Goal: Task Accomplishment & Management: Manage account settings

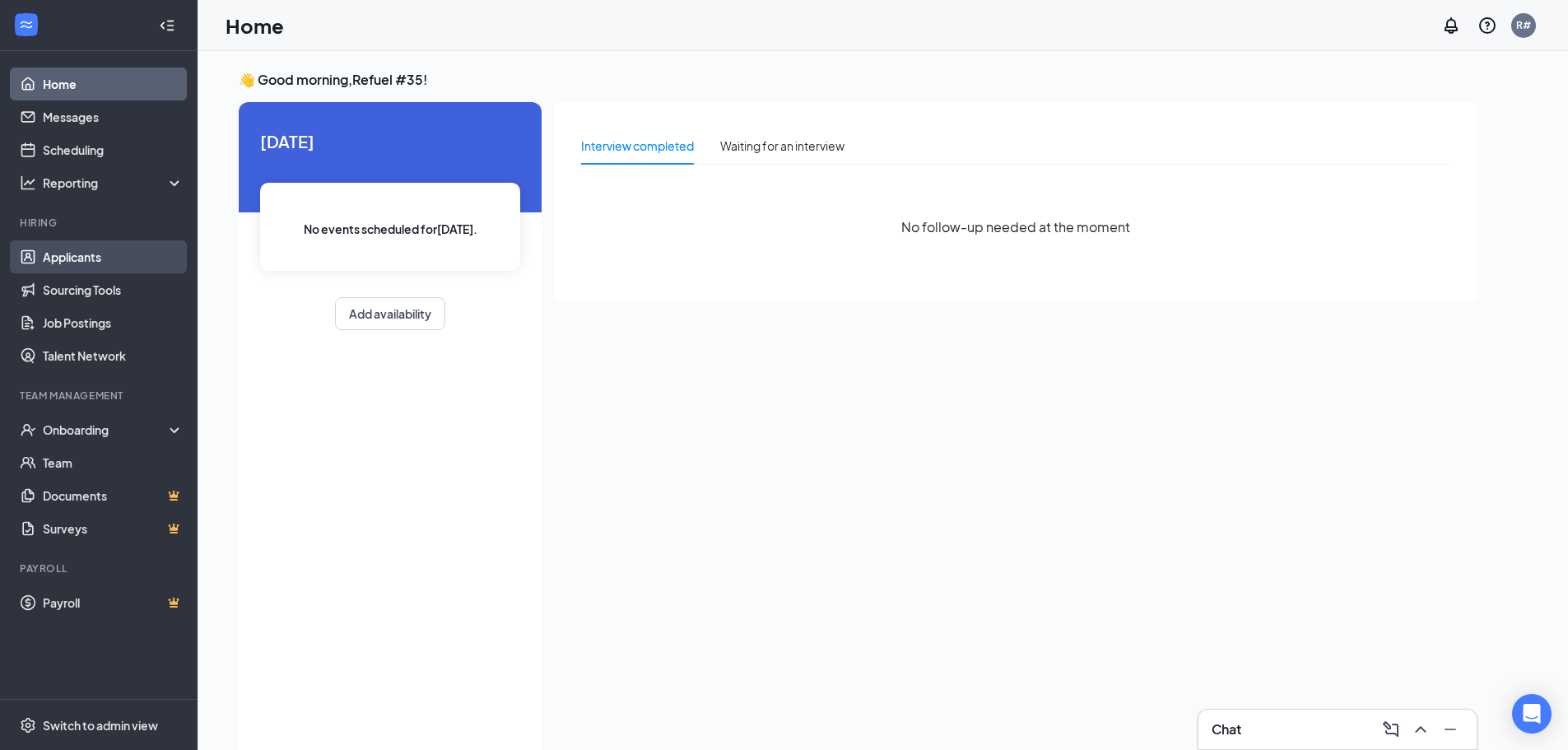
click at [85, 261] on link "Applicants" at bounding box center [113, 257] width 141 height 33
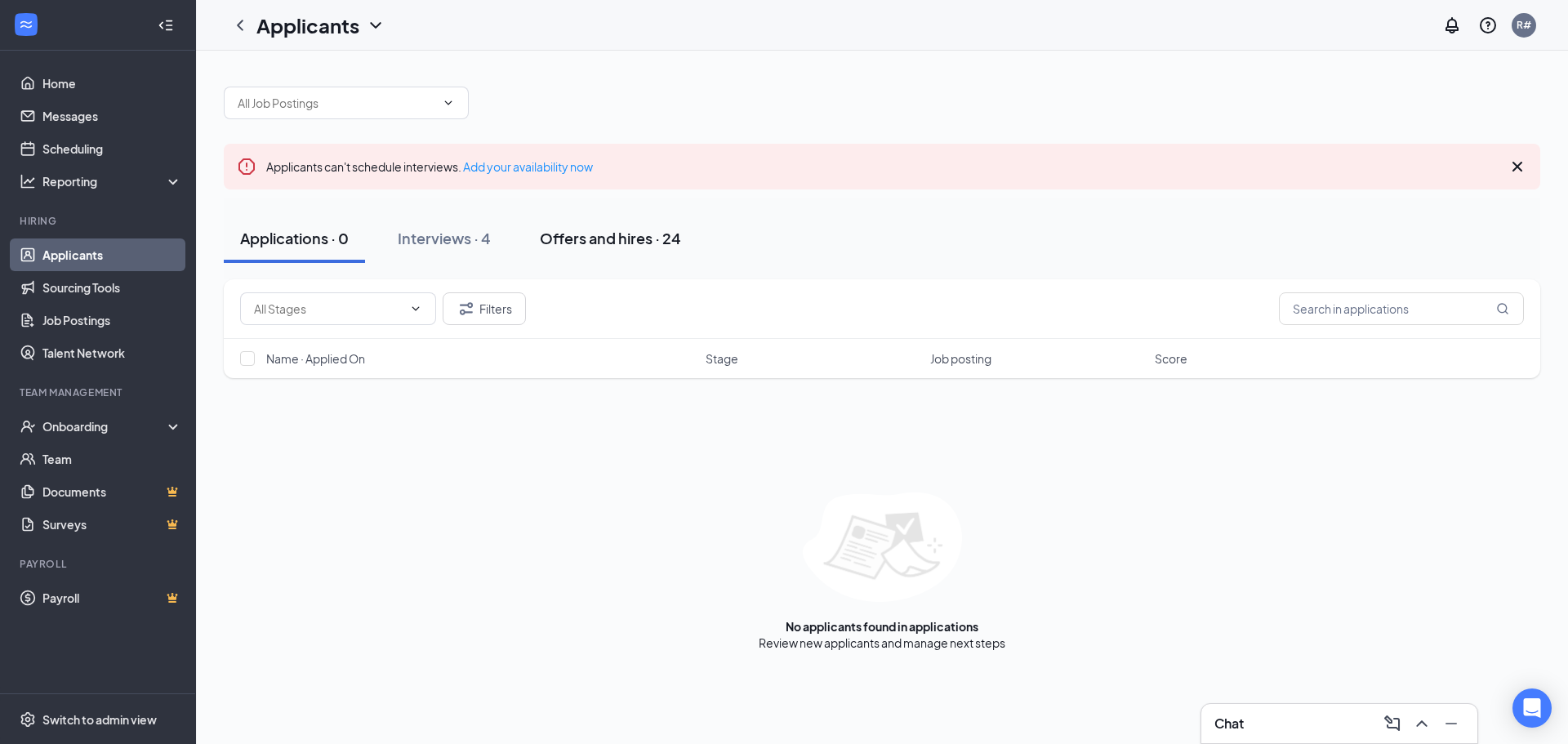
click at [585, 238] on div "Offers and hires · 24" at bounding box center [610, 238] width 142 height 20
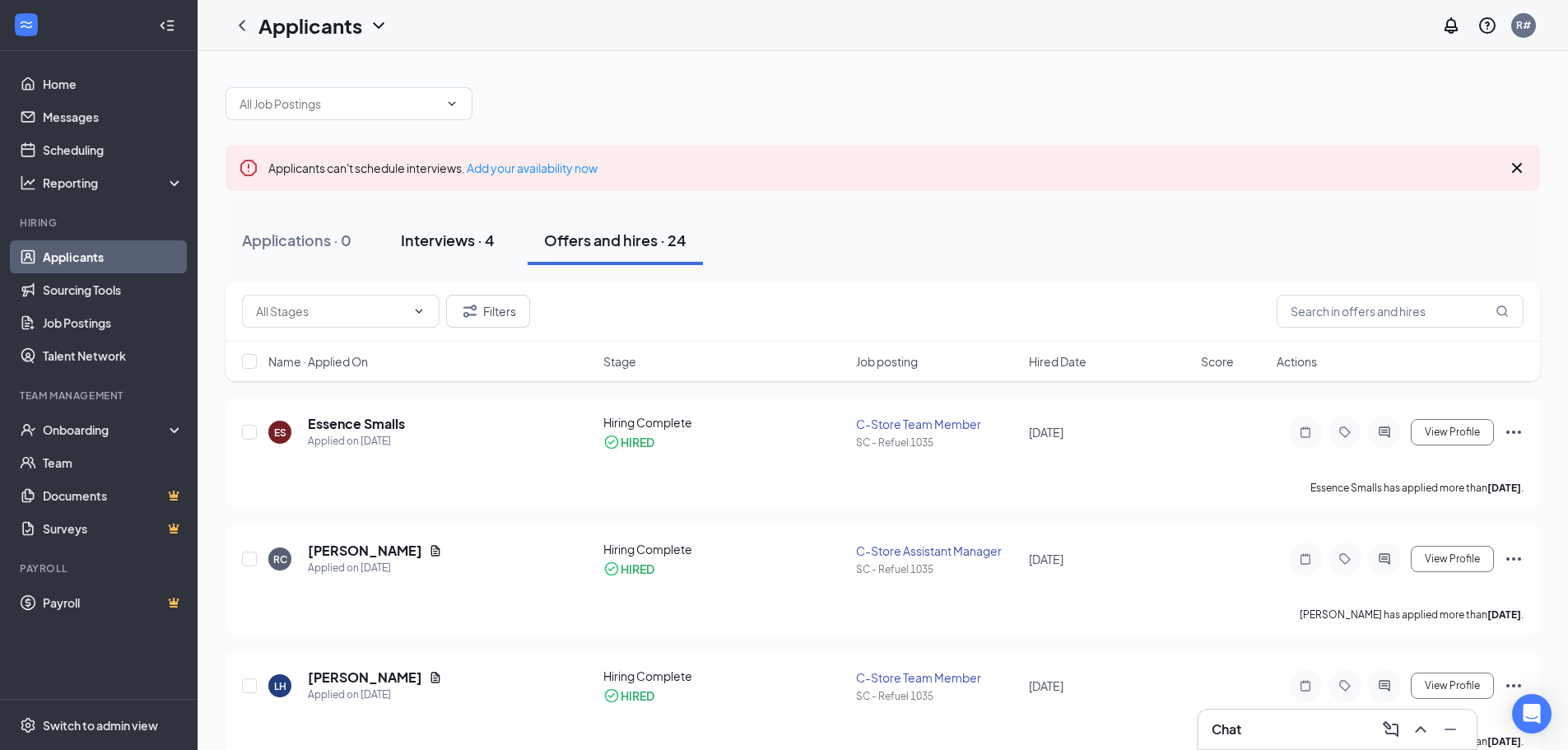
click at [450, 249] on div "Interviews · 4" at bounding box center [448, 240] width 94 height 20
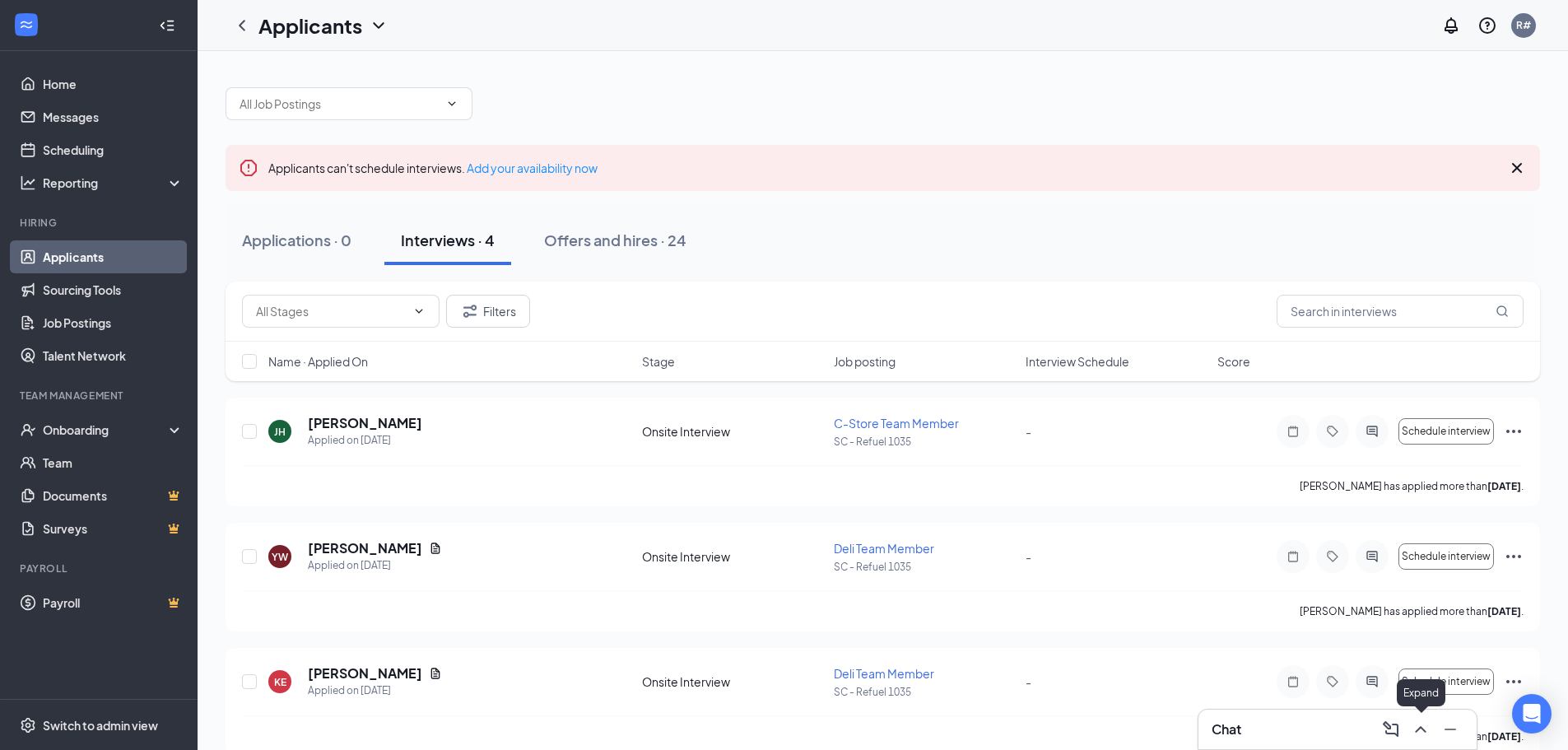
click at [1417, 732] on icon "ChevronUp" at bounding box center [1421, 729] width 11 height 6
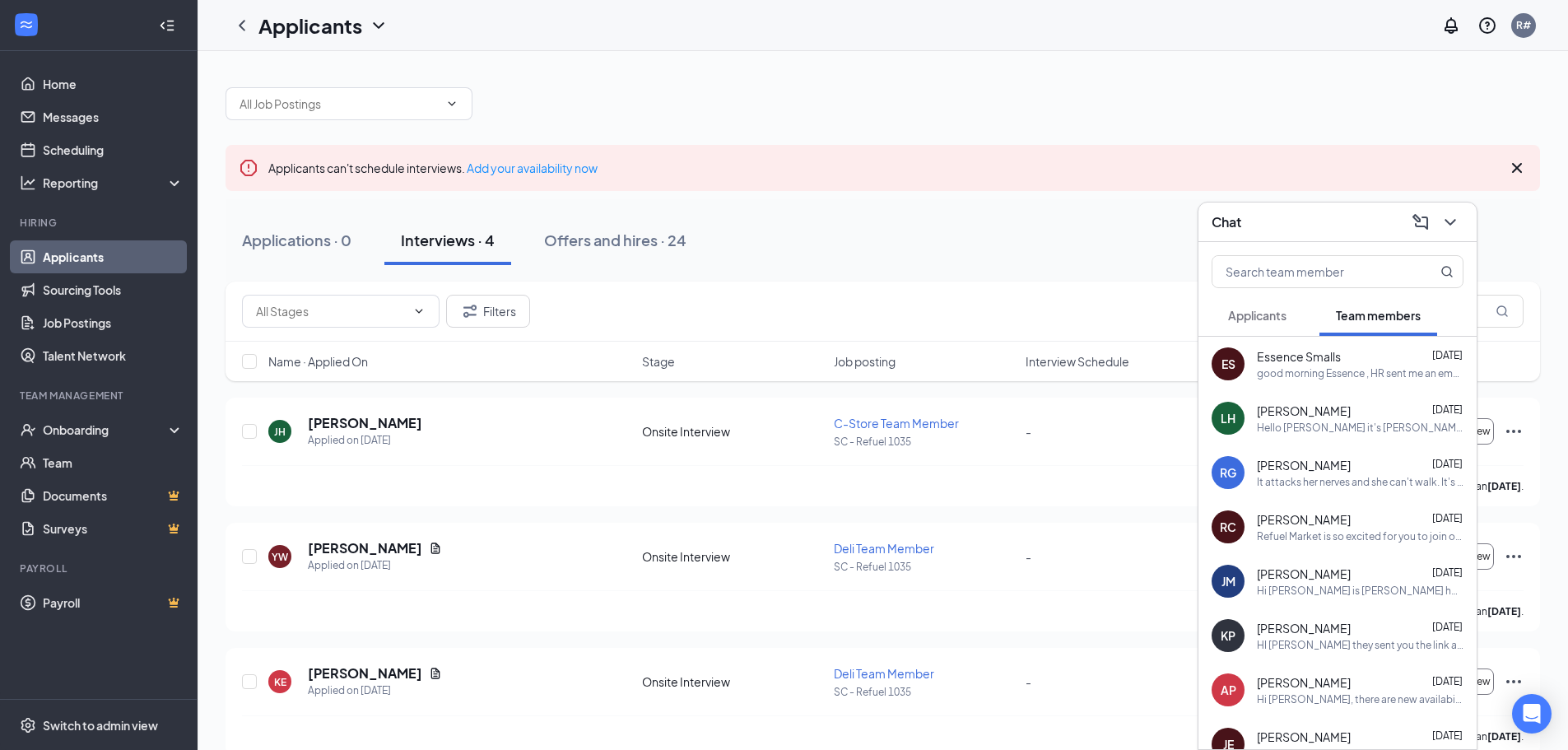
click at [1261, 315] on span "Applicants" at bounding box center [1257, 315] width 59 height 15
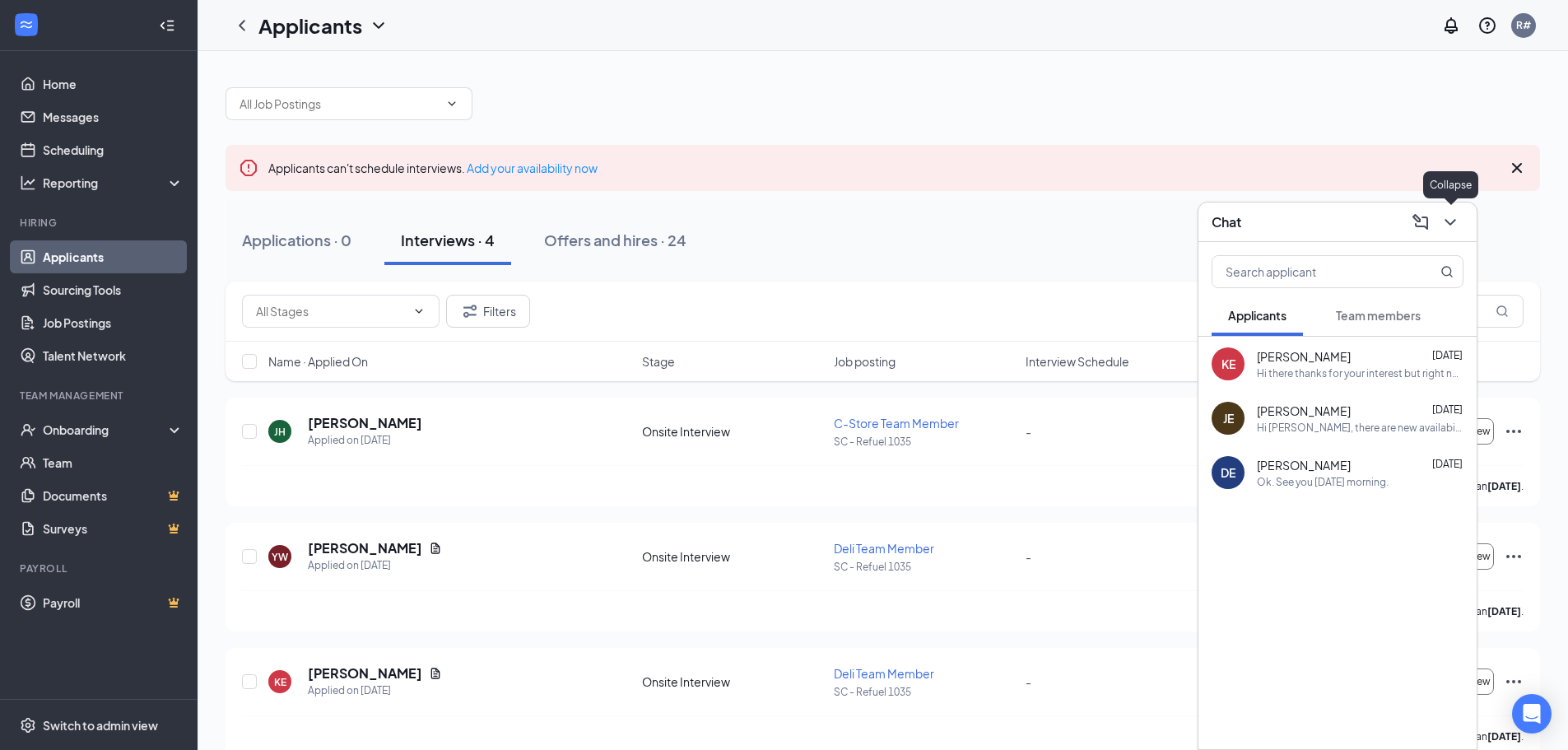
drag, startPoint x: 1456, startPoint y: 225, endPoint x: 1247, endPoint y: 174, distance: 215.1
click at [1456, 224] on icon "ChevronDown" at bounding box center [1451, 222] width 20 height 20
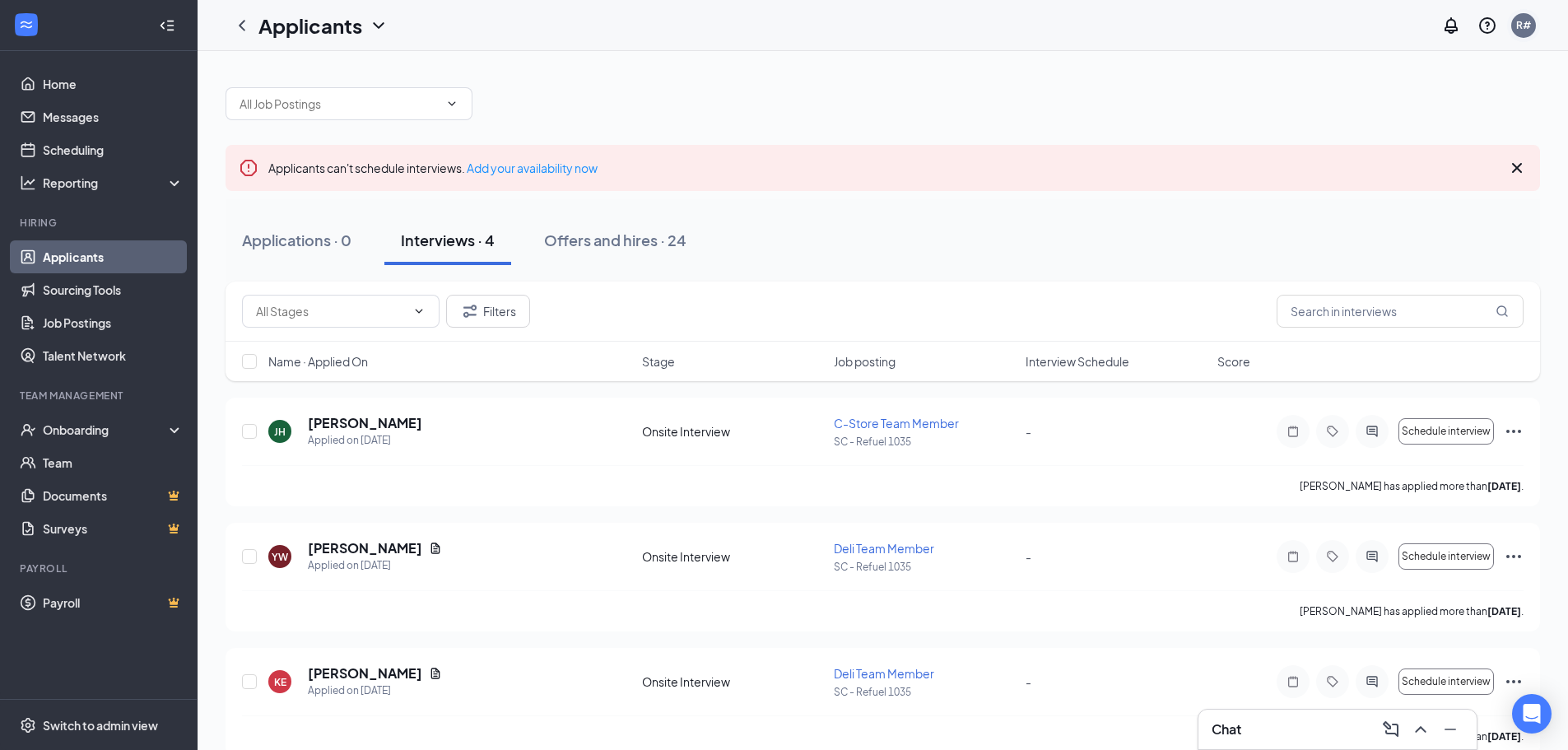
click at [1534, 25] on div "R#" at bounding box center [1524, 26] width 25 height 25
click at [1399, 289] on ul "Refuel Operating Company, LLC My profile Account settings Referral Switch accou…" at bounding box center [1441, 170] width 198 height 242
click at [1374, 273] on div "Log out" at bounding box center [1441, 268] width 177 height 17
